Goal: Find specific page/section: Find specific page/section

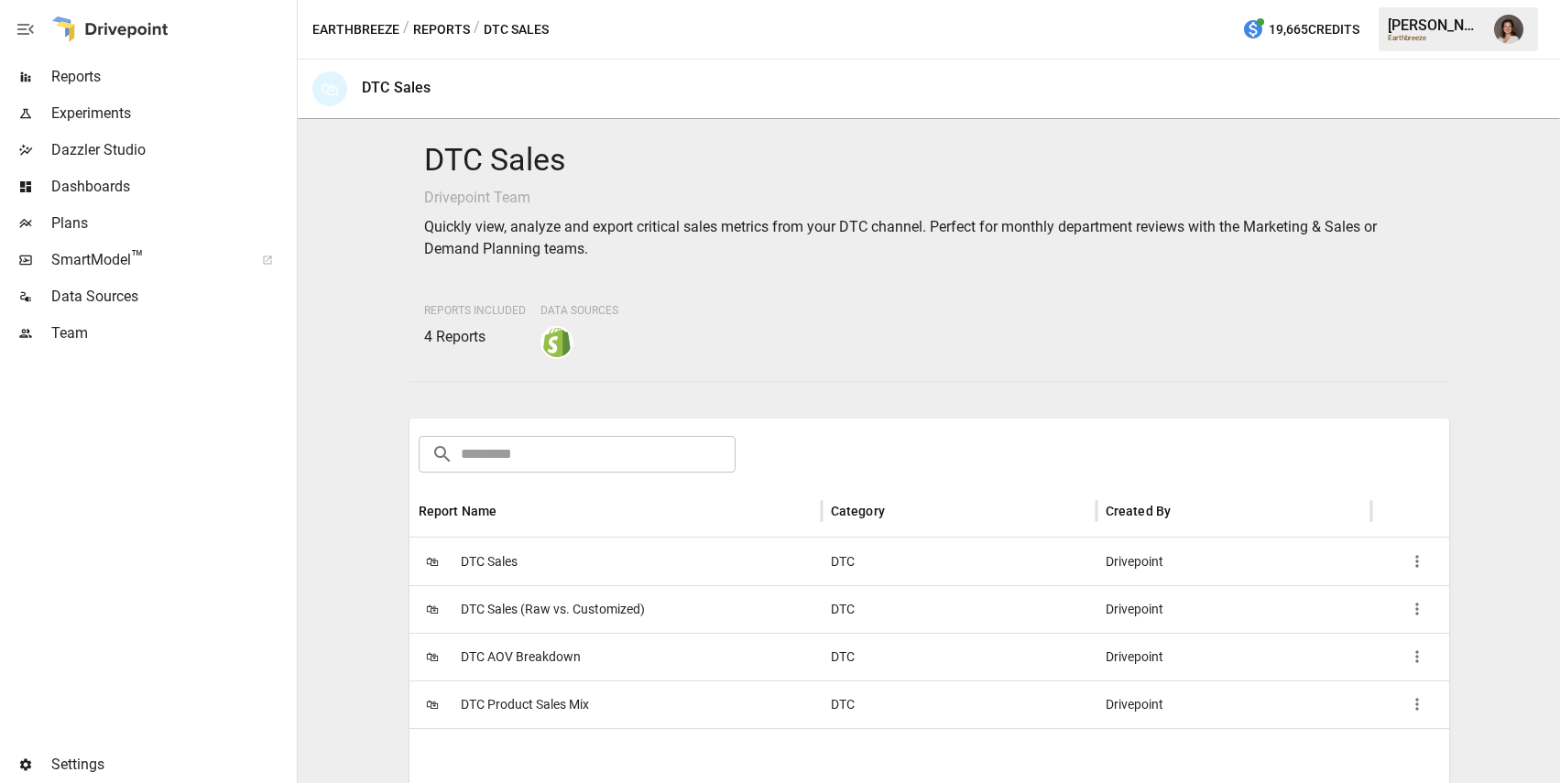
click at [721, 600] on div "🛍 DTC Sales (Raw vs. Customized)" at bounding box center [616, 609] width 412 height 48
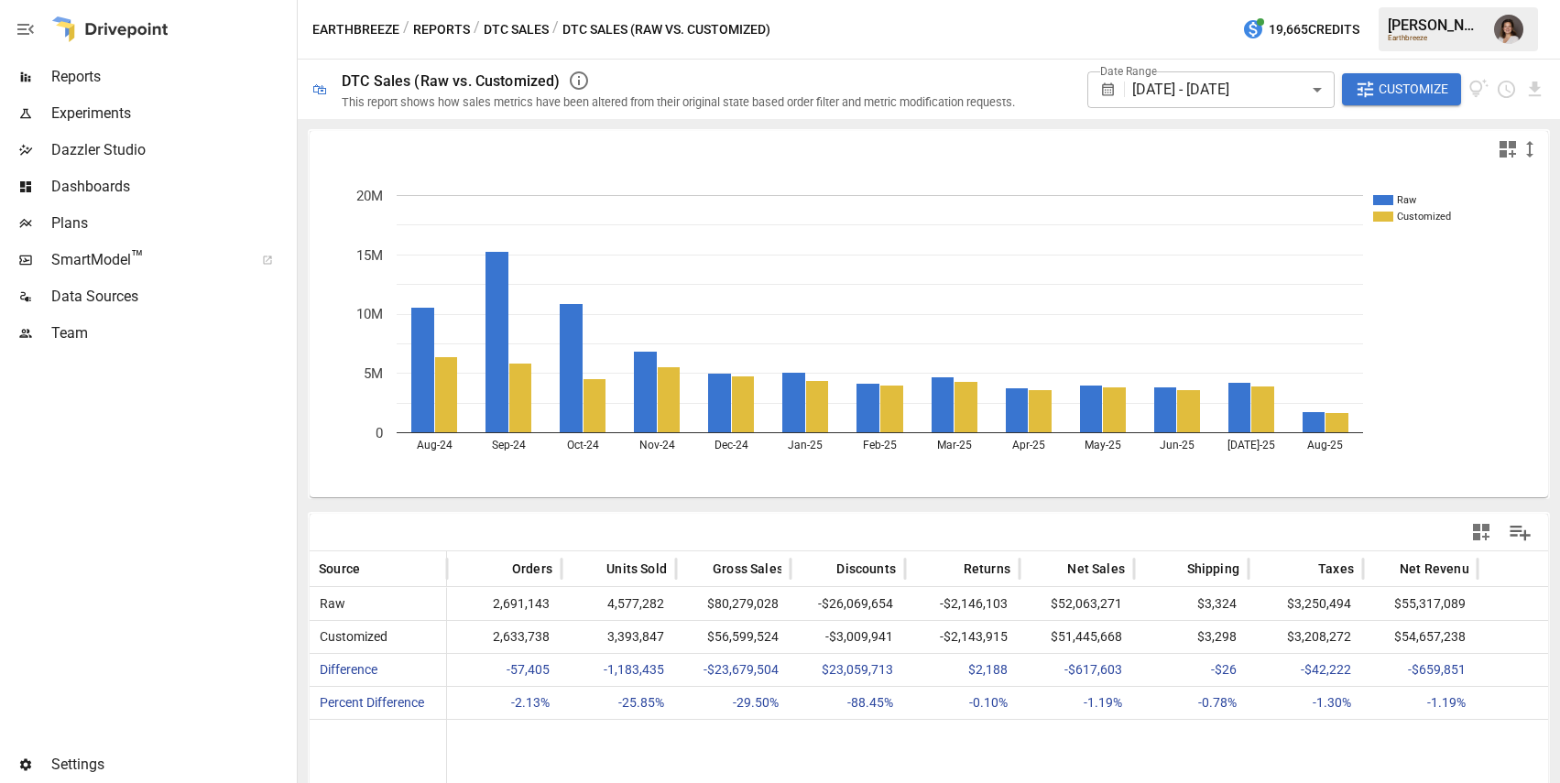
click at [521, 23] on button "DTC Sales" at bounding box center [516, 29] width 65 height 23
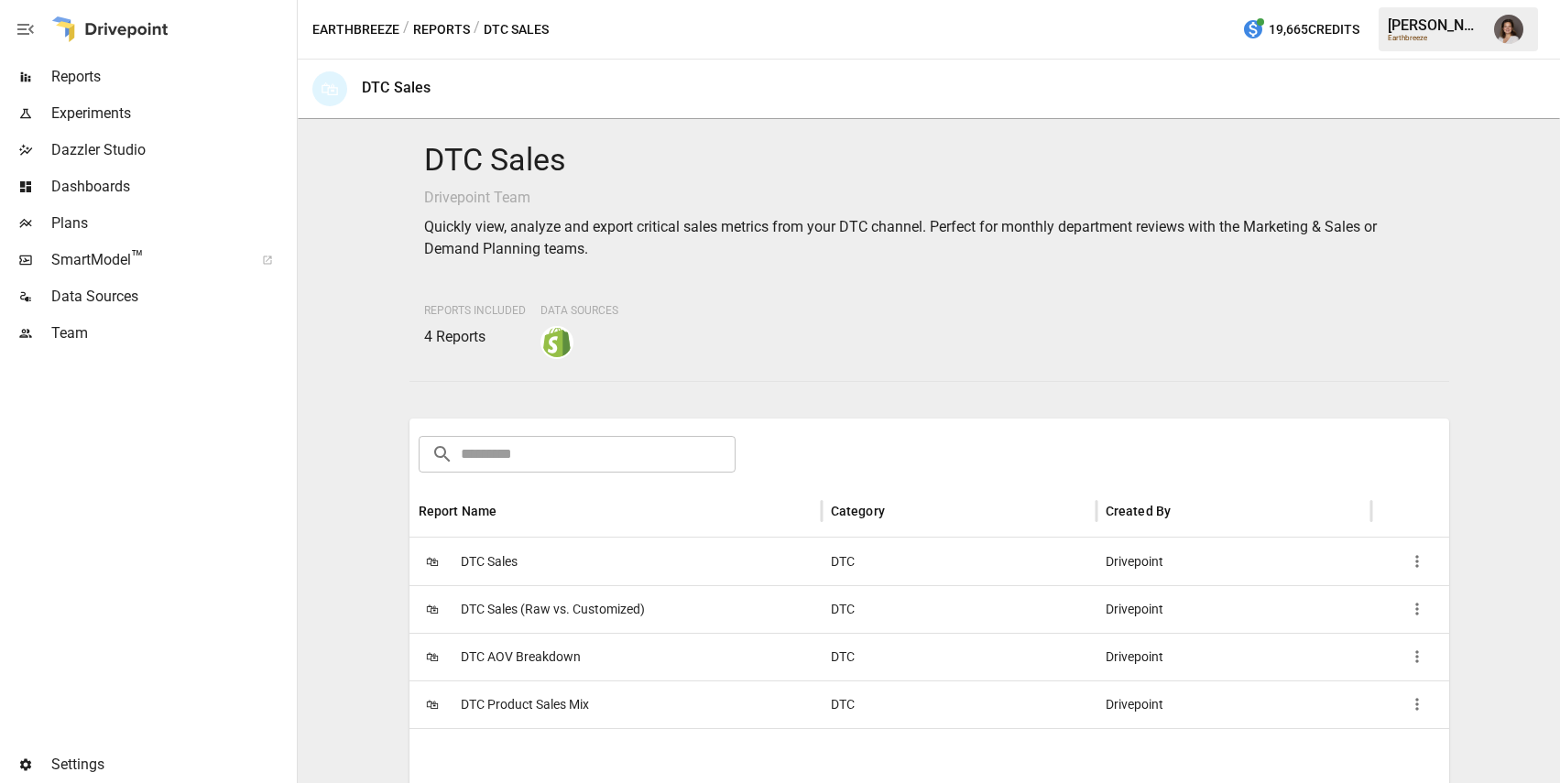
click at [191, 77] on span "Reports" at bounding box center [172, 77] width 242 height 22
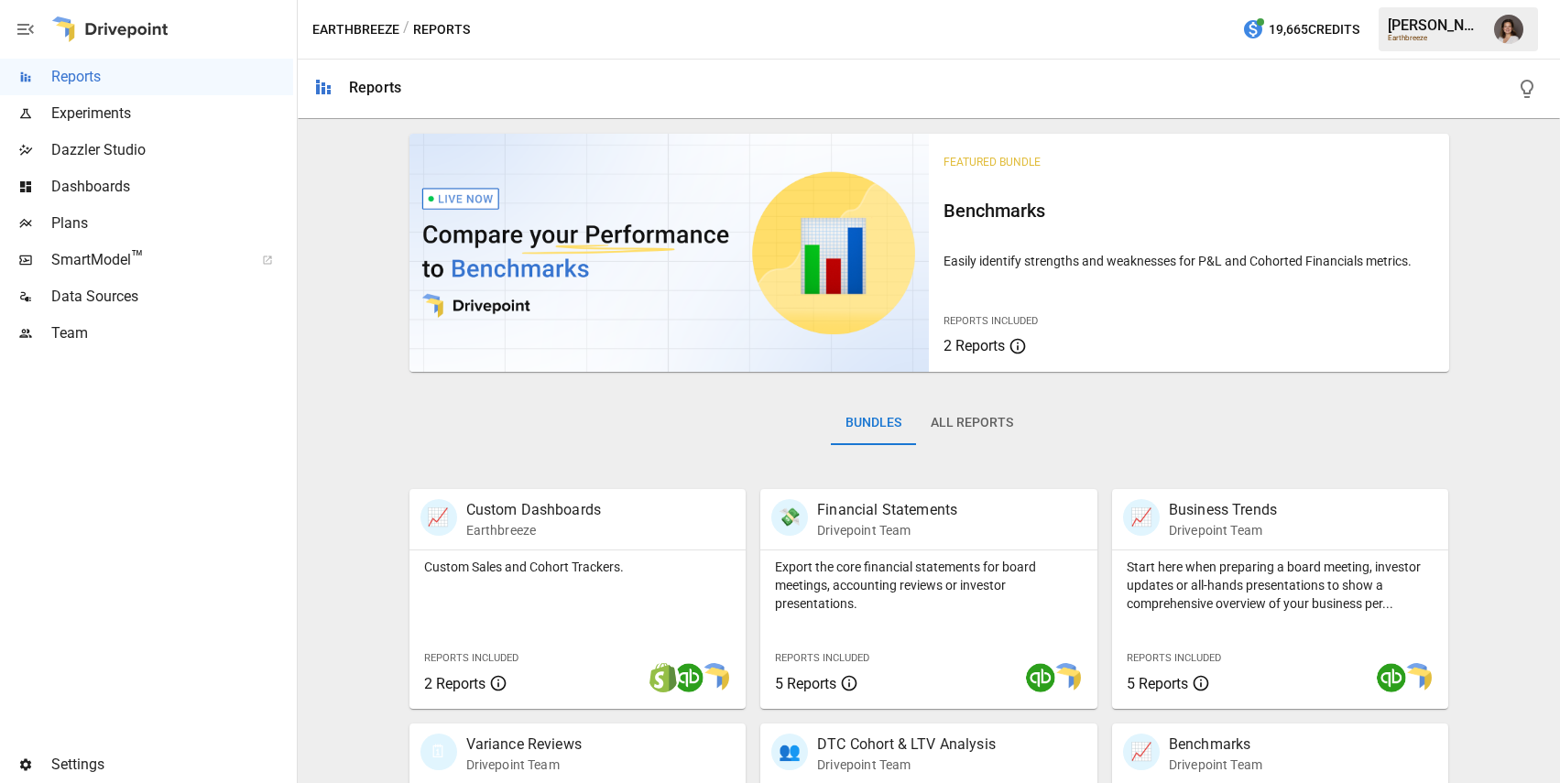
click at [200, 148] on span "Dazzler Studio" at bounding box center [172, 150] width 242 height 22
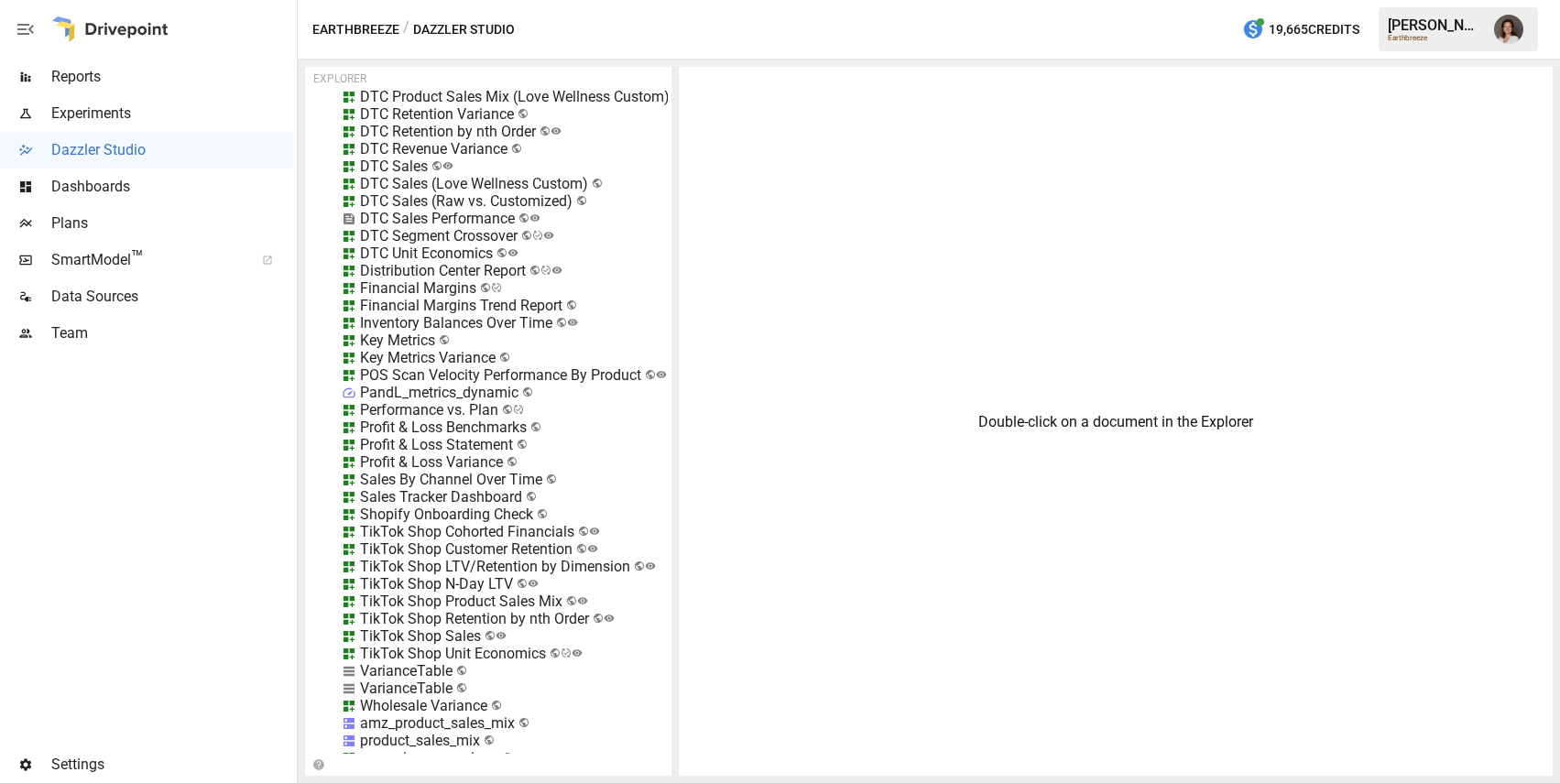
scroll to position [19948, 0]
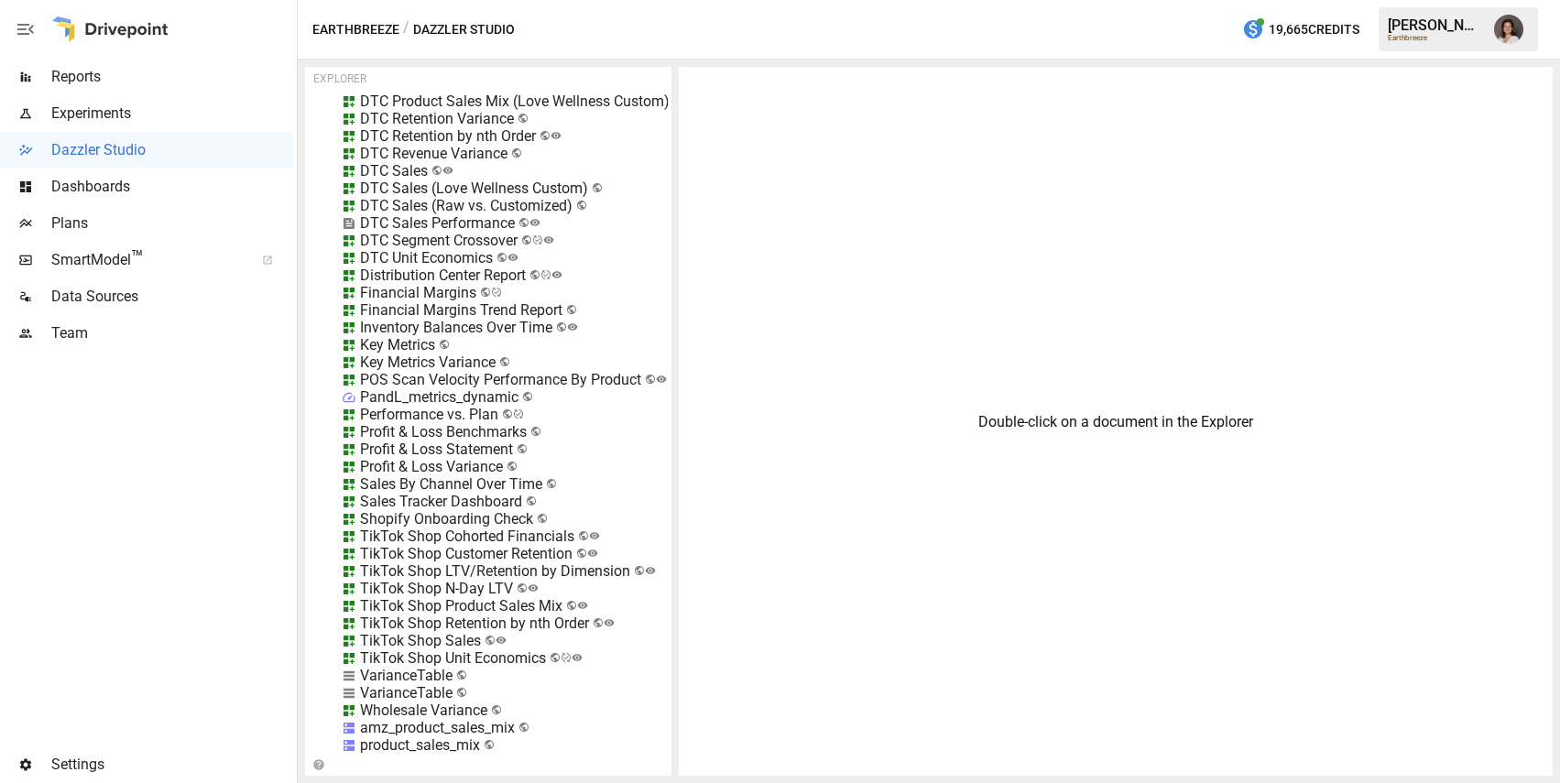
click at [512, 206] on div "DTC Sales (Raw vs. Customized)" at bounding box center [466, 205] width 213 height 17
